Goal: Task Accomplishment & Management: Use online tool/utility

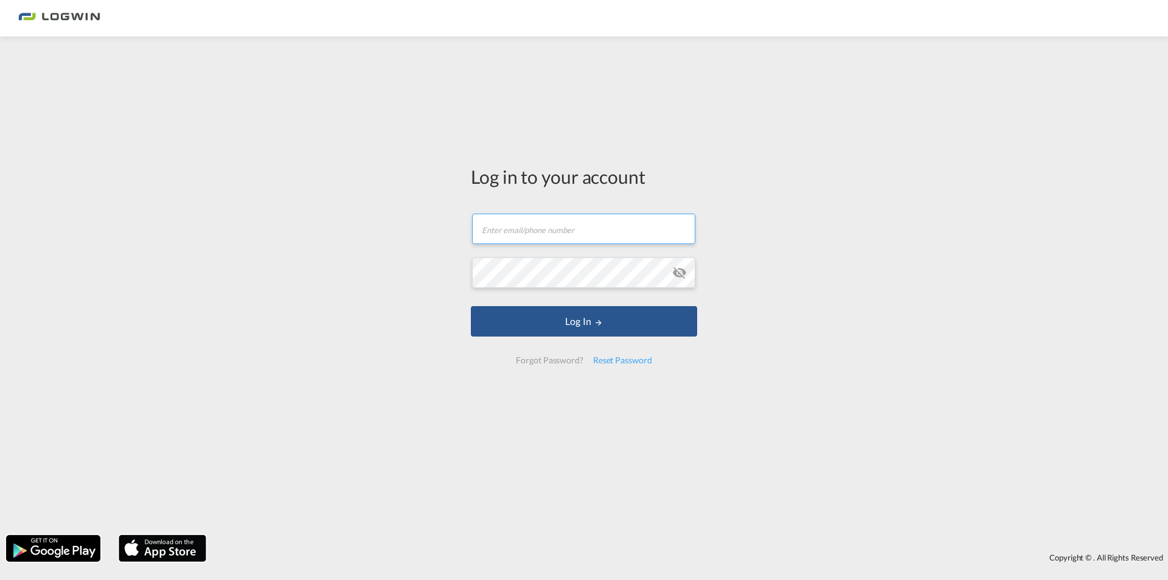
click at [593, 232] on input "text" at bounding box center [583, 229] width 223 height 30
paste input "[PERSON_NAME][EMAIL_ADDRESS][DOMAIN_NAME]"
type input "[PERSON_NAME][EMAIL_ADDRESS][DOMAIN_NAME]"
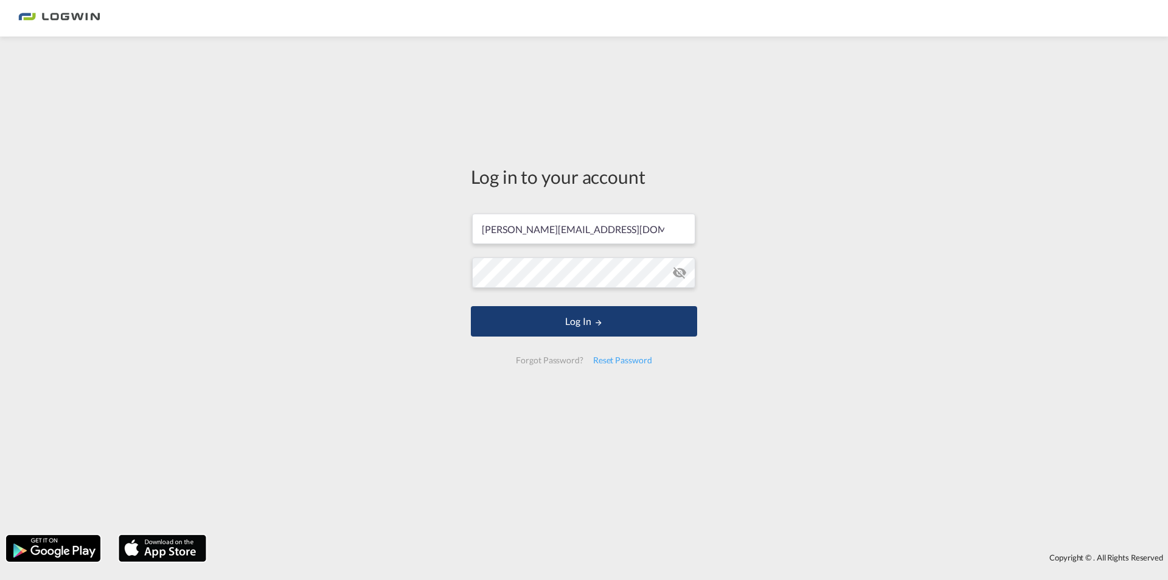
click at [547, 315] on button "Log In" at bounding box center [584, 321] width 226 height 30
